Goal: Information Seeking & Learning: Stay updated

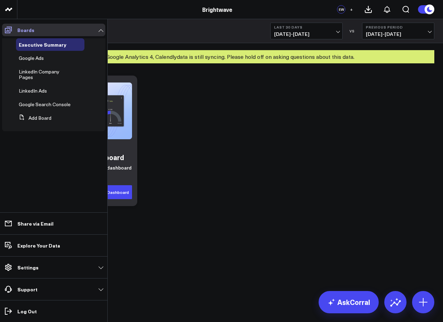
click at [3, 26] on span at bounding box center [8, 30] width 13 height 13
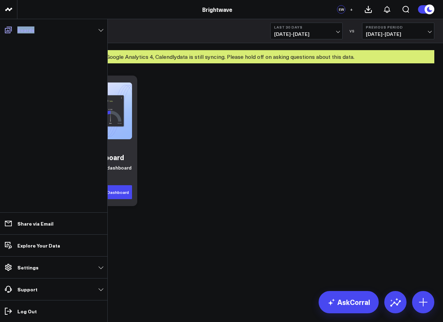
click at [3, 26] on span at bounding box center [8, 30] width 13 height 13
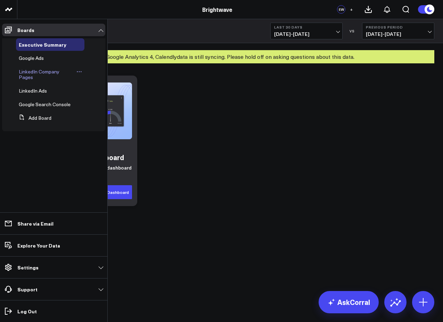
click at [52, 75] on span "LinkedIn Company Pages" at bounding box center [39, 74] width 41 height 12
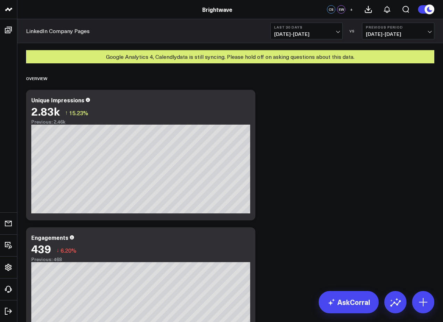
click at [316, 36] on span "[DATE] - [DATE]" at bounding box center [306, 34] width 65 height 6
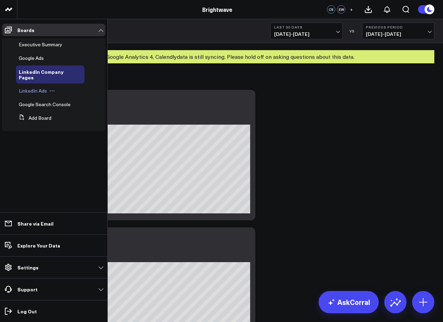
click at [46, 89] on span "LinkedIn Ads" at bounding box center [33, 90] width 28 height 7
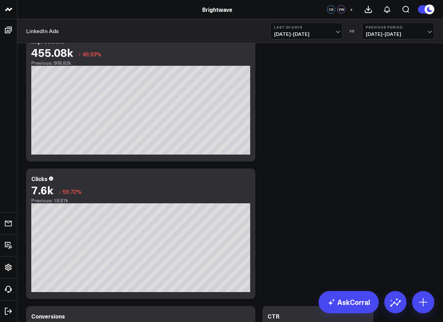
scroll to position [205, 0]
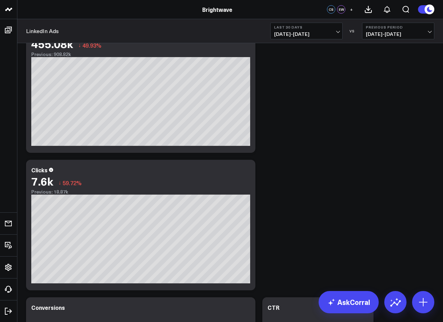
click at [309, 30] on button "Last 30 Days [DATE] - [DATE]" at bounding box center [307, 31] width 72 height 17
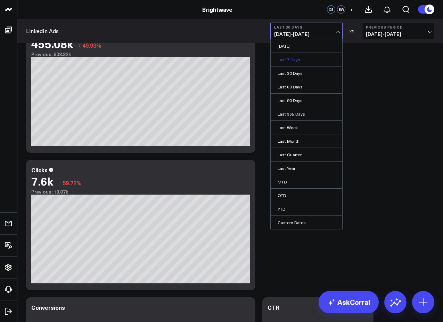
click at [294, 54] on link "Last 7 Days" at bounding box center [307, 59] width 72 height 13
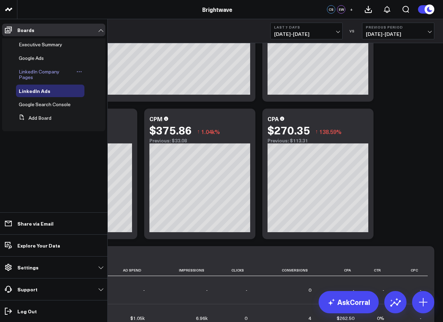
scroll to position [421, 0]
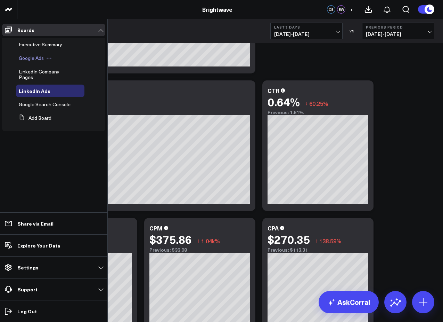
click at [40, 56] on span "Google Ads" at bounding box center [31, 58] width 25 height 7
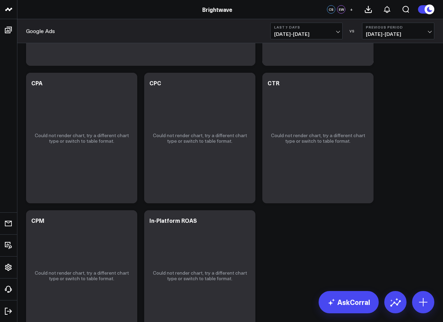
scroll to position [116, 0]
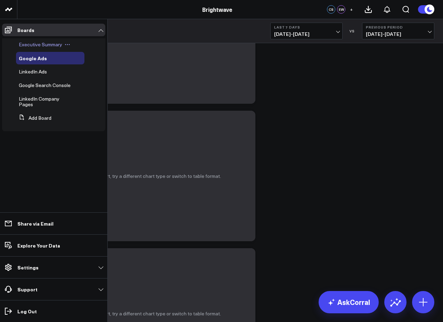
click at [47, 42] on span "Executive Summary" at bounding box center [40, 44] width 43 height 7
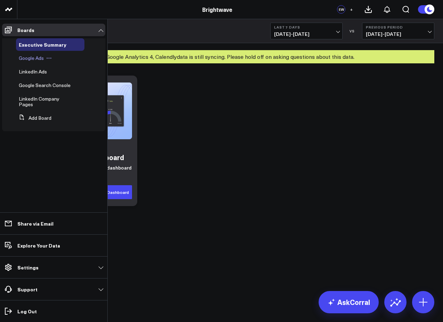
click at [37, 63] on div "Google Ads" at bounding box center [50, 58] width 69 height 13
click at [38, 88] on span "Google Search Console" at bounding box center [45, 85] width 52 height 7
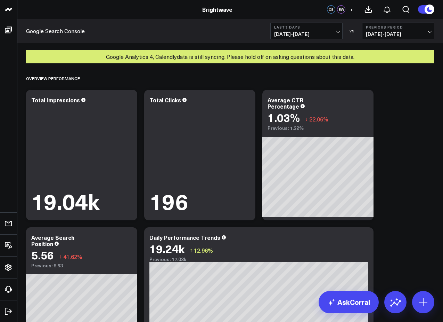
click at [300, 30] on button "Last 7 Days [DATE] - [DATE]" at bounding box center [307, 31] width 72 height 17
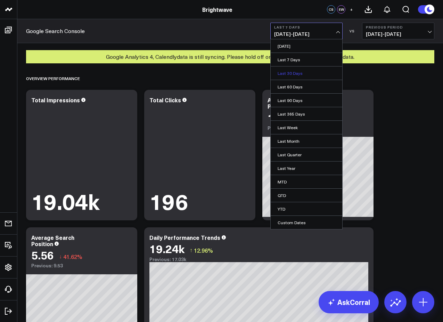
click at [297, 74] on link "Last 30 Days" at bounding box center [307, 72] width 72 height 13
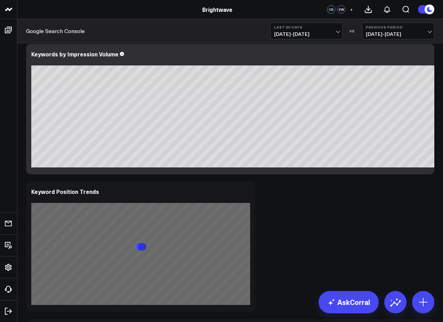
scroll to position [613, 0]
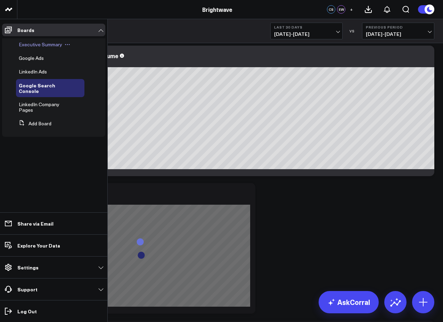
click at [29, 48] on span "Executive Summary" at bounding box center [40, 44] width 43 height 7
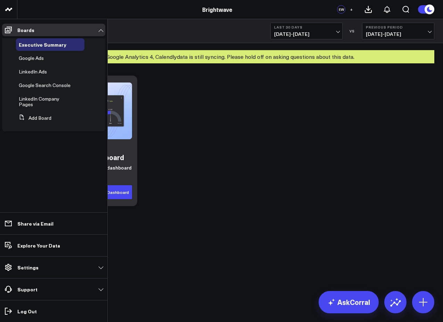
click at [10, 36] on ul "Executive Summary Google Ads LinkedIn Ads Google Search Console LinkedIn Compan…" at bounding box center [53, 85] width 103 height 99
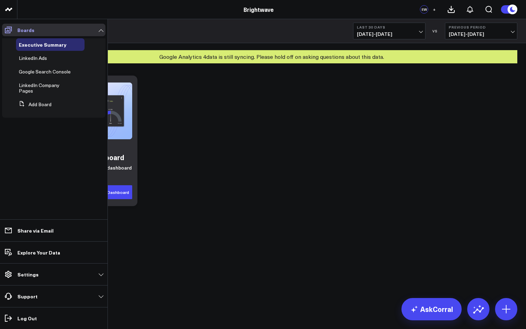
click at [15, 32] on link "Boards" at bounding box center [53, 30] width 103 height 13
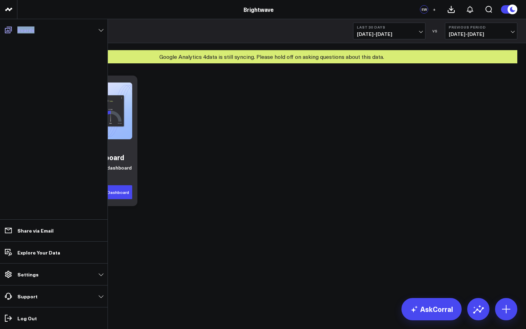
click at [15, 32] on link "Boards" at bounding box center [53, 30] width 103 height 13
